Goal: Check status

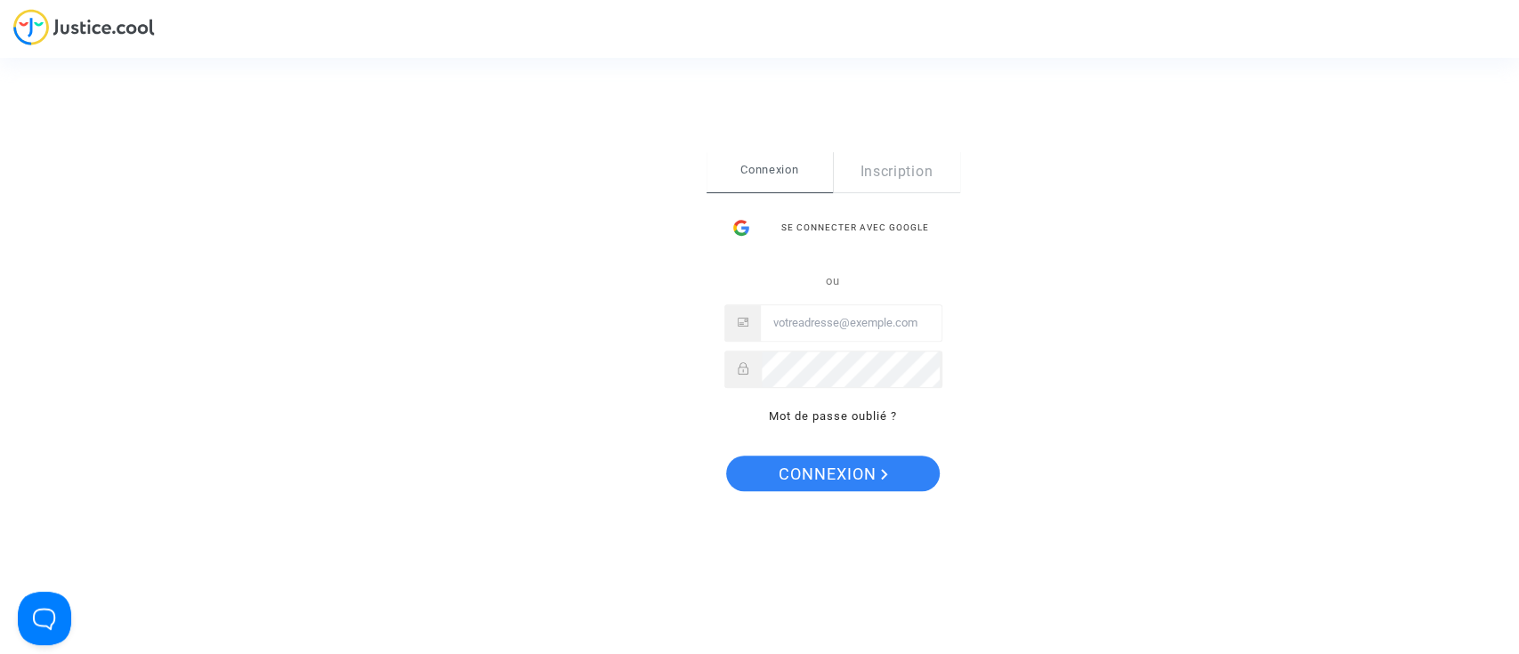
type input "[EMAIL_ADDRESS][DOMAIN_NAME]"
click at [906, 467] on button "Connexion" at bounding box center [833, 474] width 214 height 36
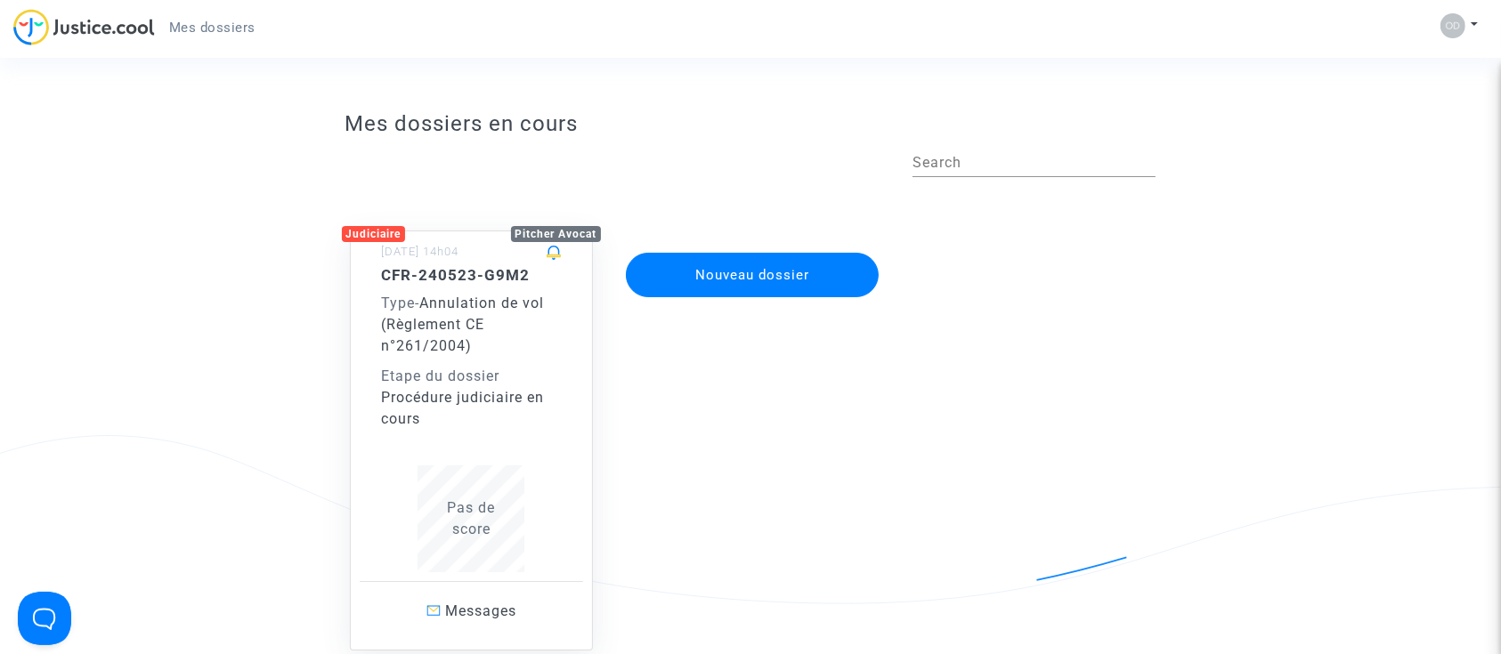
click at [470, 392] on div "Procédure judiciaire en cours" at bounding box center [472, 408] width 180 height 43
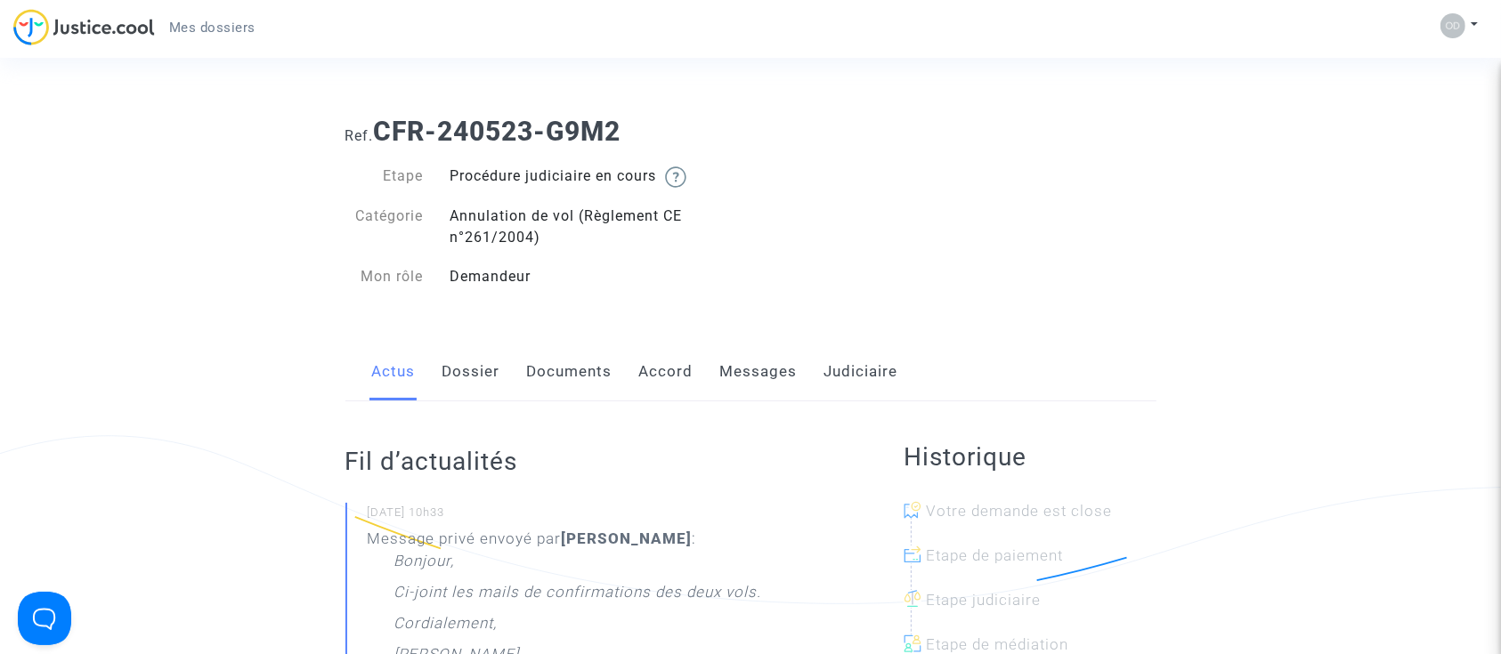
click at [479, 360] on link "Dossier" at bounding box center [471, 372] width 58 height 59
